Goal: Information Seeking & Learning: Learn about a topic

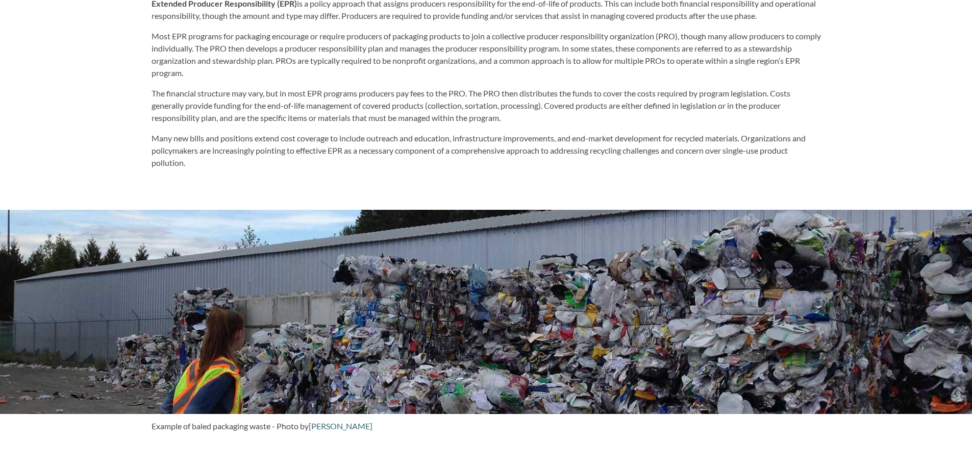
scroll to position [613, 0]
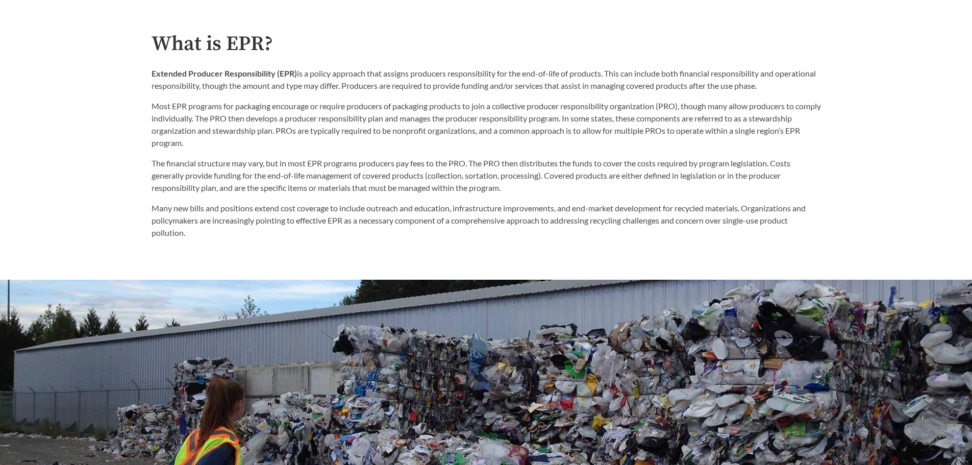
click at [668, 110] on p "Most EPR programs for packaging encourage or require producers of packaging pro…" at bounding box center [487, 124] width 670 height 49
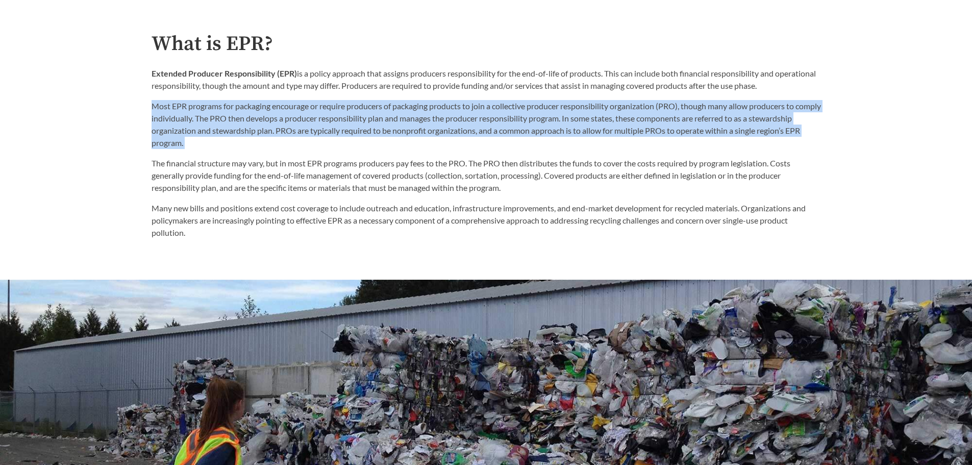
click at [668, 110] on p "Most EPR programs for packaging encourage or require producers of packaging pro…" at bounding box center [487, 124] width 670 height 49
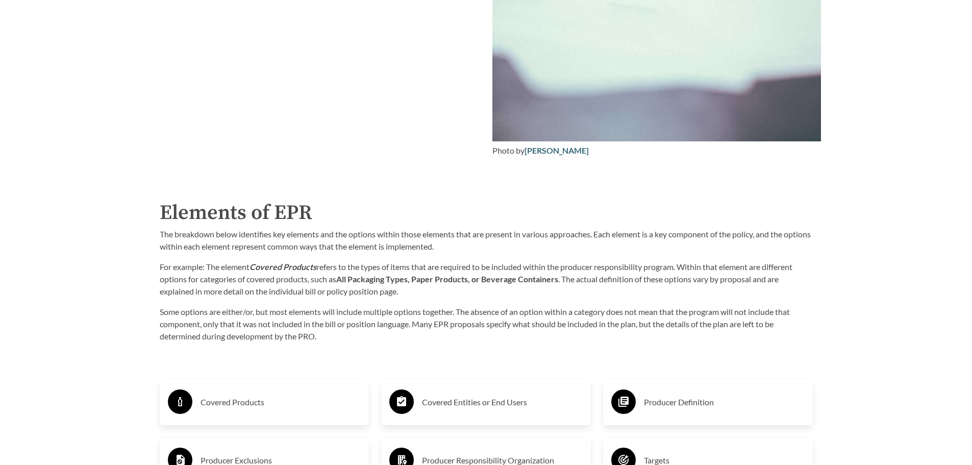
scroll to position [1531, 0]
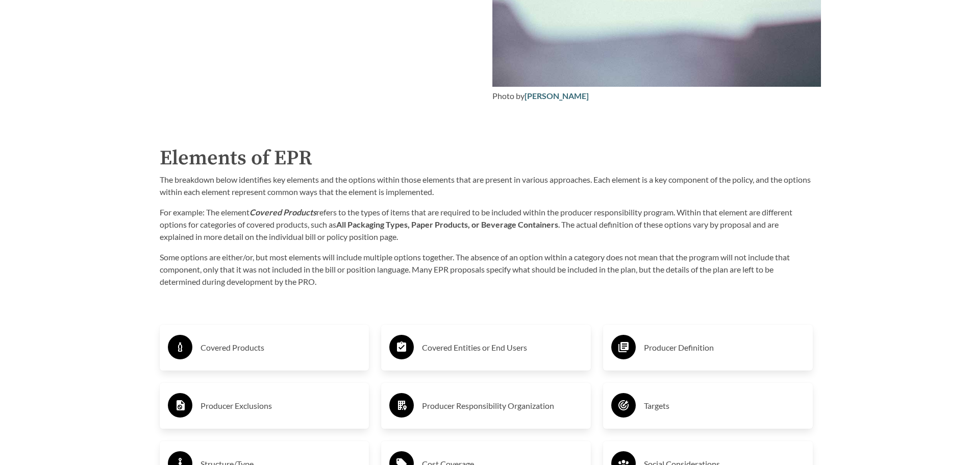
click at [225, 346] on h3 "Covered Products" at bounding box center [281, 347] width 161 height 16
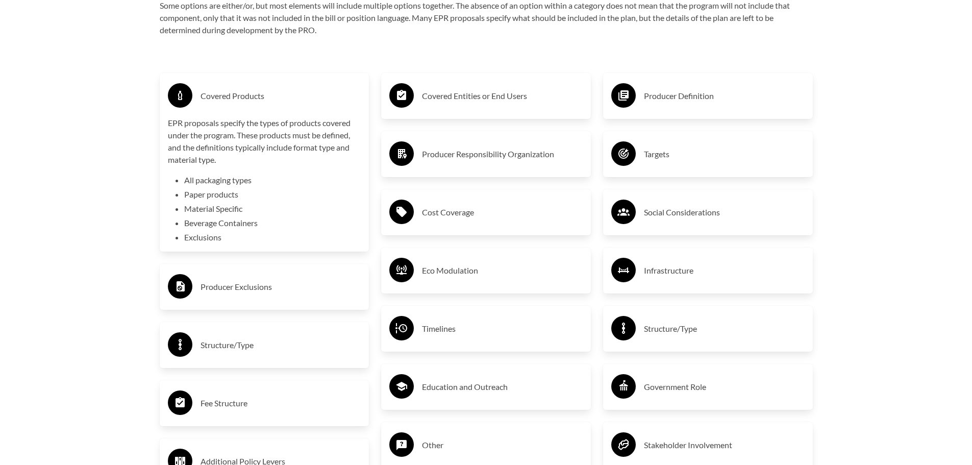
scroll to position [1787, 0]
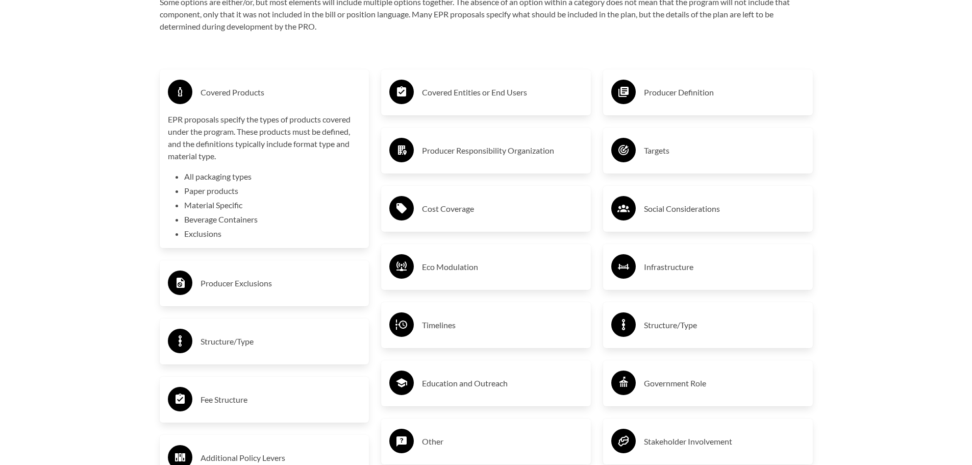
click at [262, 289] on h3 "Producer Exclusions" at bounding box center [281, 283] width 161 height 16
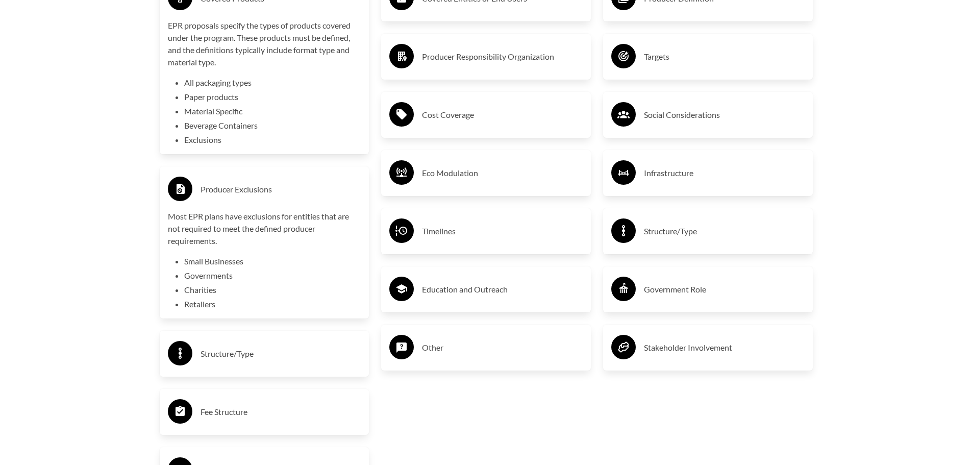
scroll to position [1940, 0]
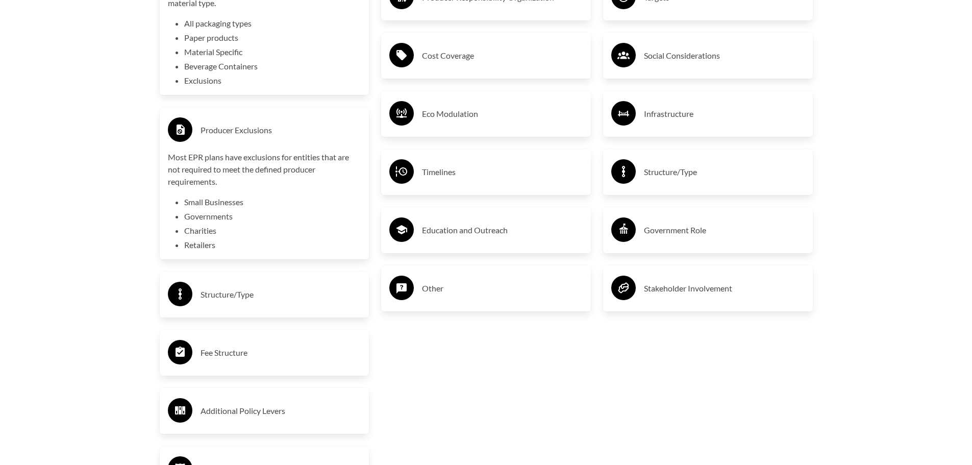
click at [263, 291] on h3 "Structure/Type" at bounding box center [281, 294] width 161 height 16
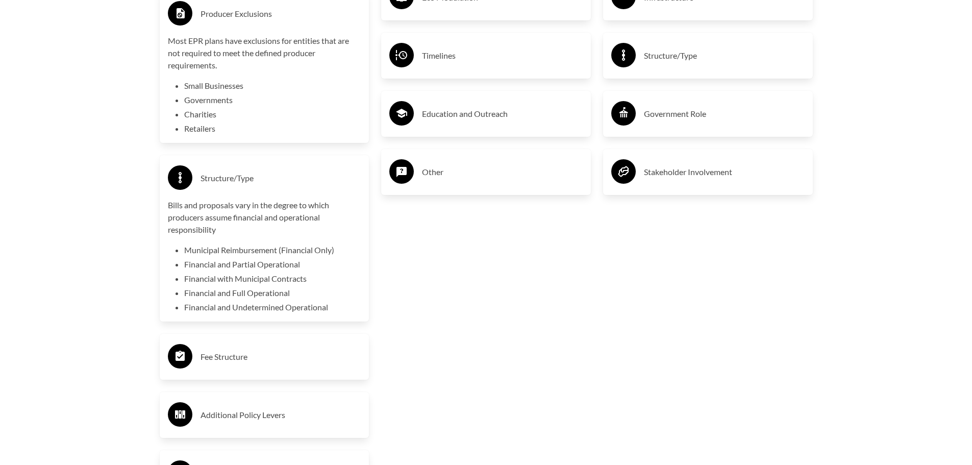
scroll to position [2195, 0]
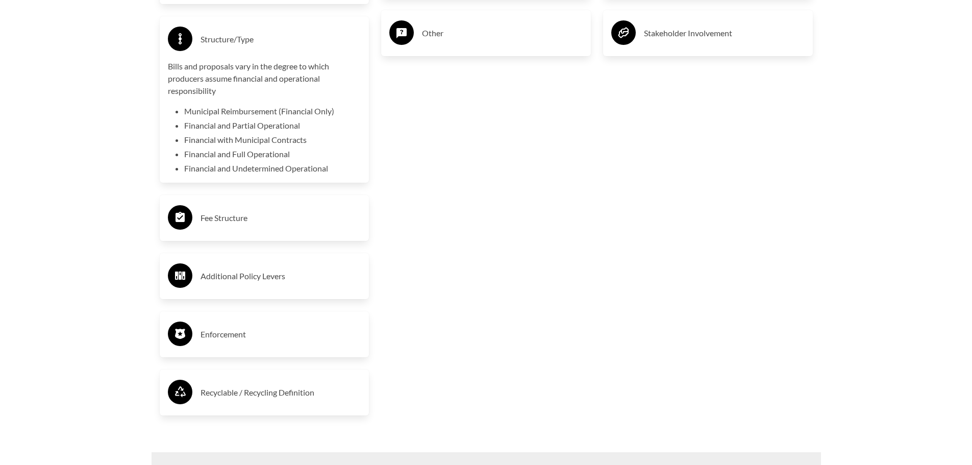
click at [272, 209] on div "Fee Structure" at bounding box center [264, 218] width 193 height 30
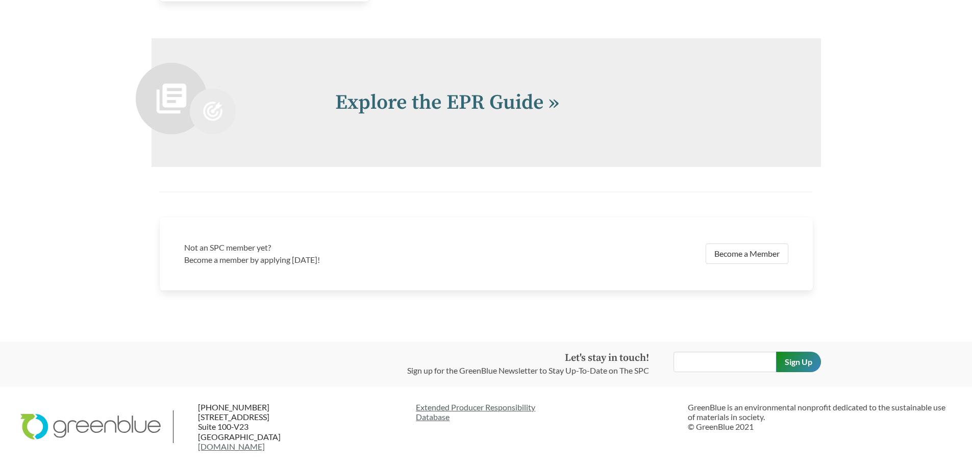
scroll to position [2692, 0]
